Goal: Information Seeking & Learning: Learn about a topic

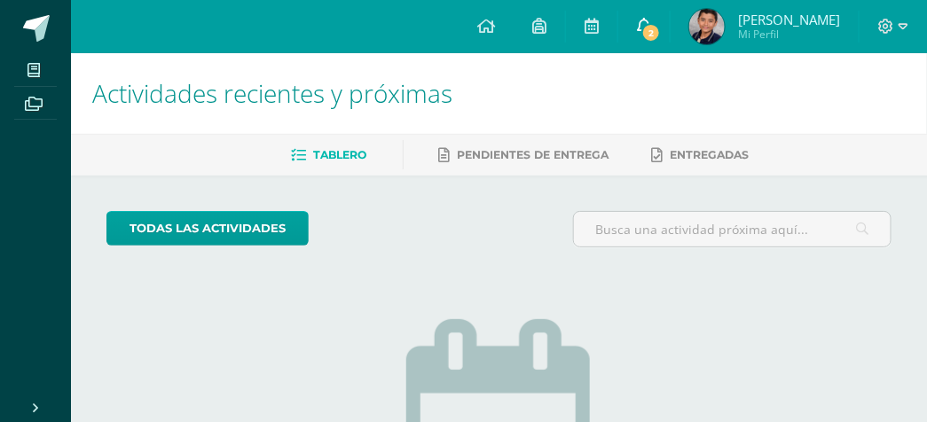
click at [661, 23] on span "2" at bounding box center [651, 33] width 20 height 20
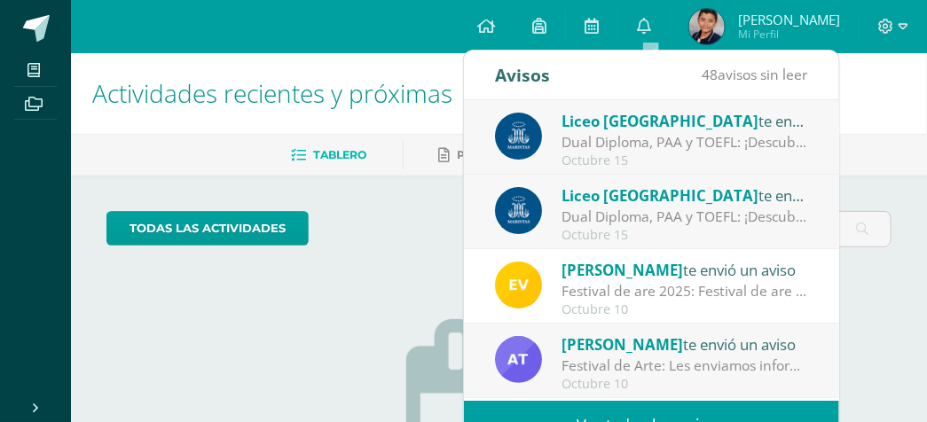
click at [717, 223] on div "Dual Diploma, PAA y TOEFL: ¡Descubre un proyecto educativo innovador para ti y …" at bounding box center [684, 217] width 247 height 20
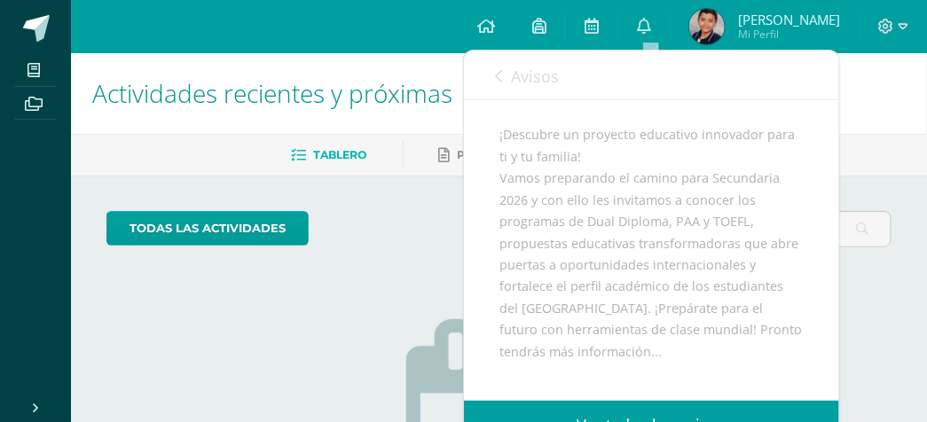
scroll to position [349, 0]
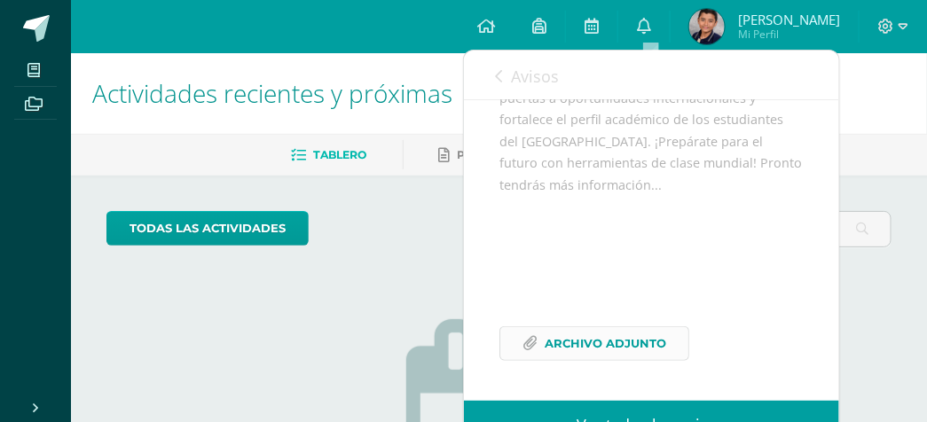
click at [637, 341] on span "Archivo Adjunto" at bounding box center [605, 343] width 121 height 33
click at [644, 23] on icon at bounding box center [644, 26] width 14 height 16
click at [651, 25] on icon at bounding box center [644, 26] width 14 height 16
click at [516, 73] on span "Avisos" at bounding box center [535, 76] width 48 height 21
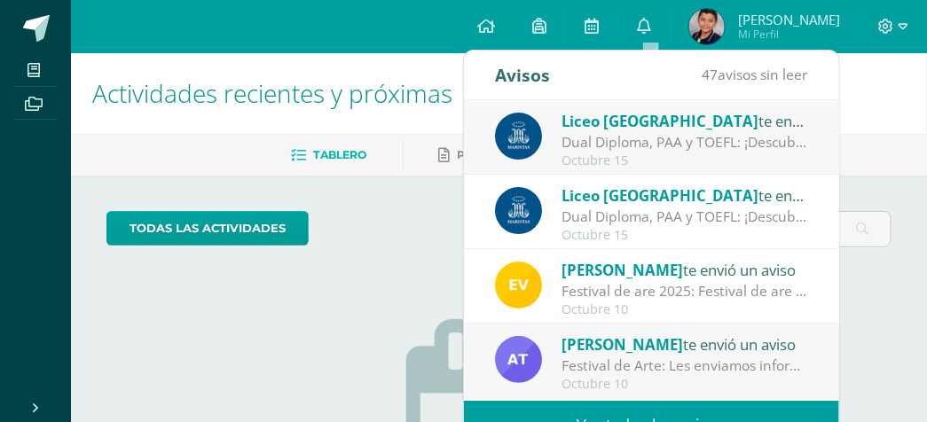
click at [661, 145] on div "Dual Diploma, PAA y TOEFL: ¡Descubre un proyecto educativo innovador para ti y …" at bounding box center [684, 142] width 247 height 20
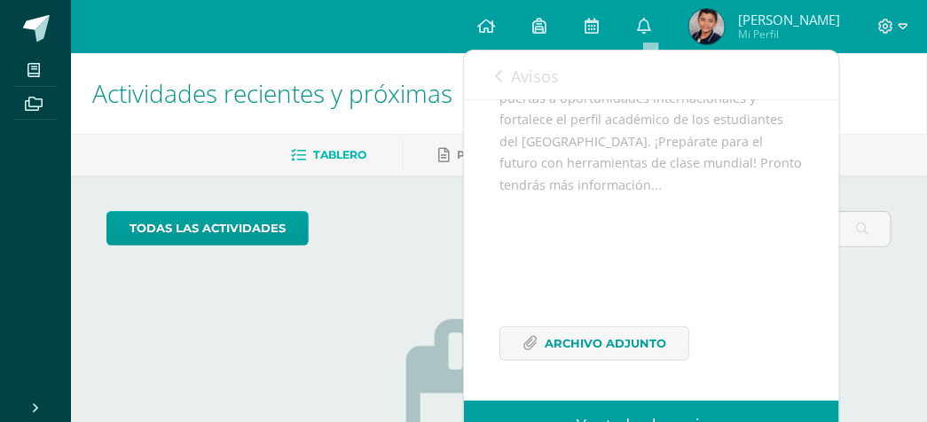
click at [507, 72] on link "Avisos" at bounding box center [527, 76] width 64 height 51
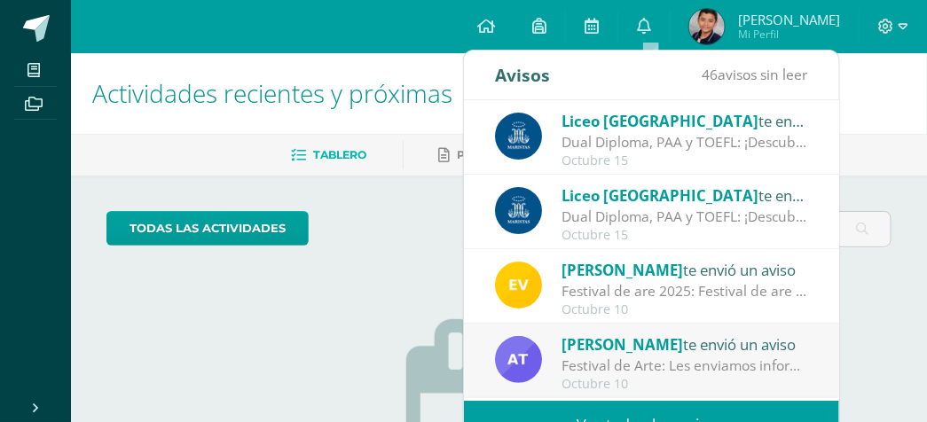
click at [580, 198] on span "Liceo [GEOGRAPHIC_DATA]" at bounding box center [659, 195] width 197 height 20
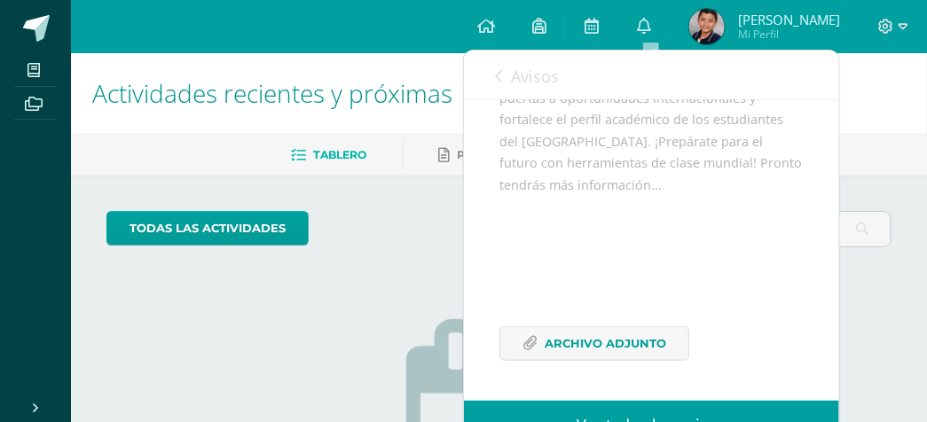
click at [541, 81] on span "Avisos" at bounding box center [535, 76] width 48 height 21
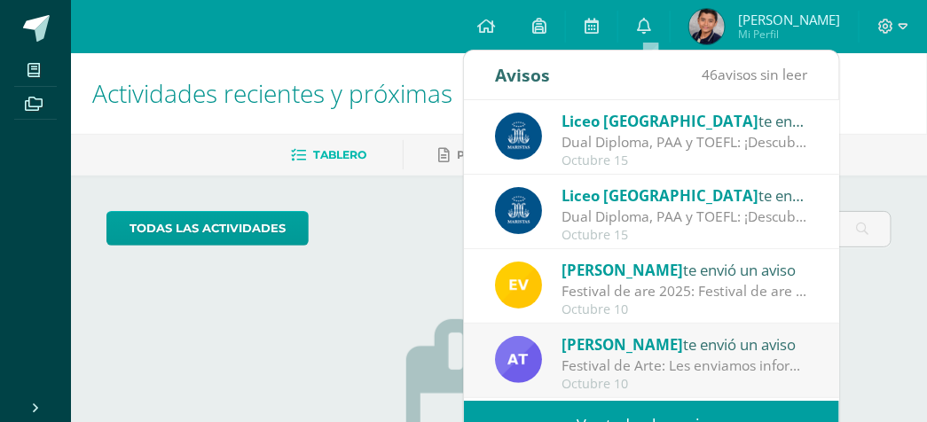
click at [769, 194] on div "Liceo Guatemala te envió un aviso" at bounding box center [684, 195] width 247 height 23
click at [702, 218] on div "Dual Diploma, PAA y TOEFL: ¡Descubre un proyecto educativo innovador para ti y …" at bounding box center [684, 217] width 247 height 20
click at [697, 212] on div "Dual Diploma, PAA y TOEFL: ¡Descubre un proyecto educativo innovador para ti y …" at bounding box center [684, 217] width 247 height 20
